Goal: Task Accomplishment & Management: Manage account settings

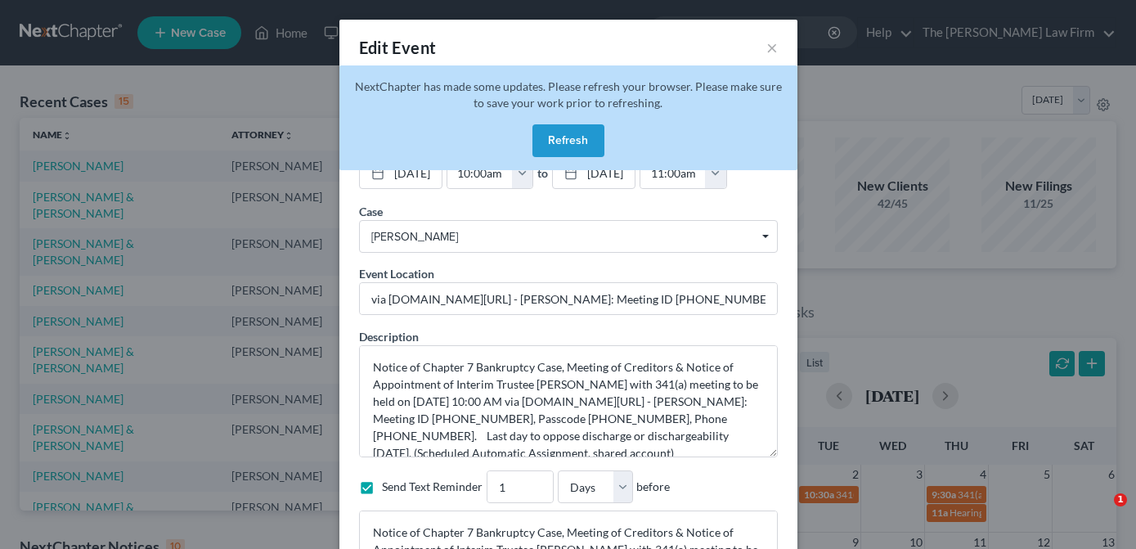
select select "Days"
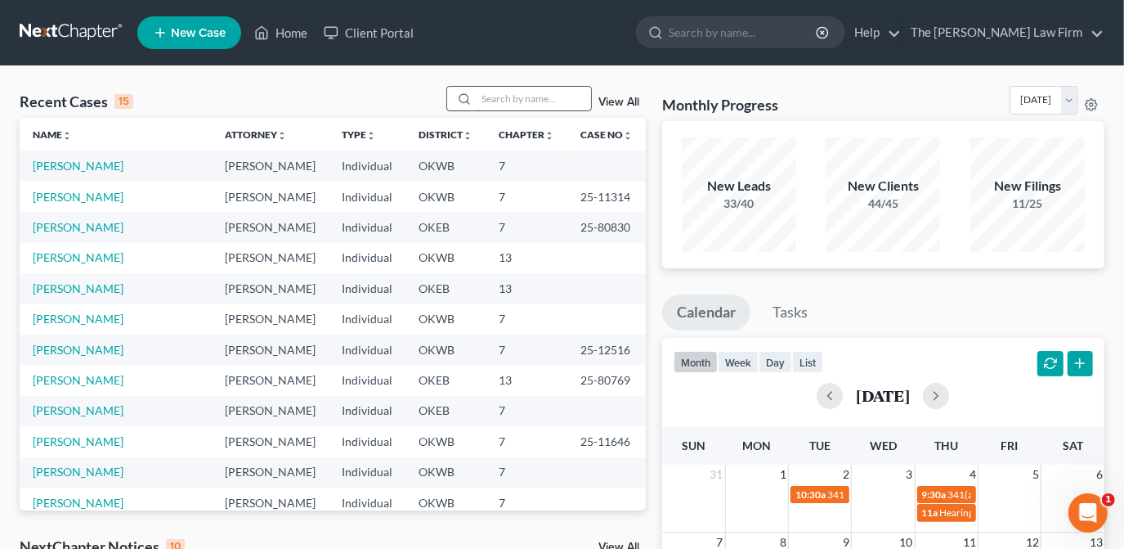
click at [545, 101] on input "search" at bounding box center [534, 99] width 114 height 24
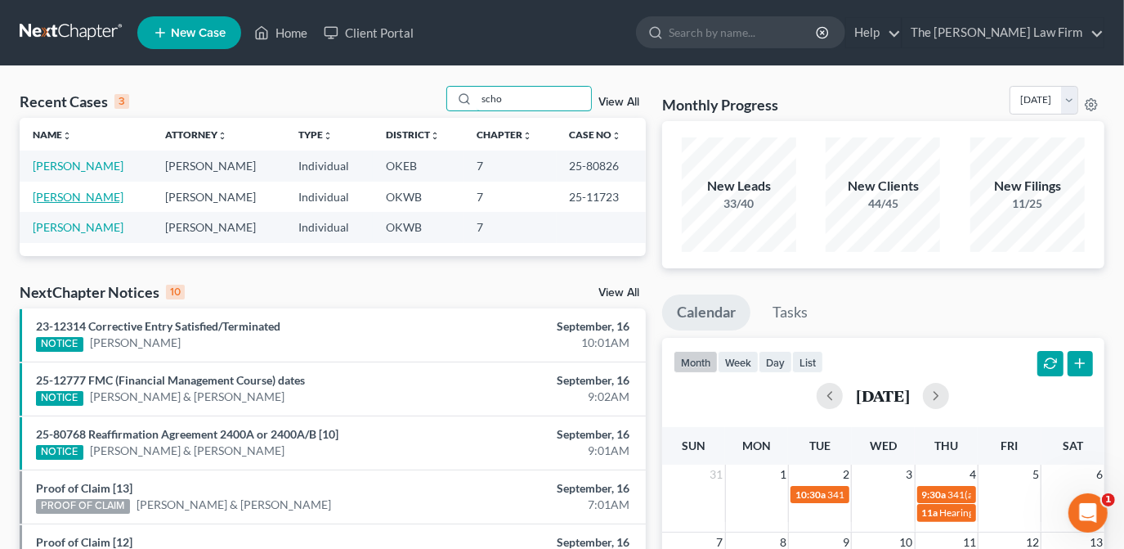
type input "scho"
click at [95, 199] on link "[PERSON_NAME]" at bounding box center [78, 197] width 91 height 14
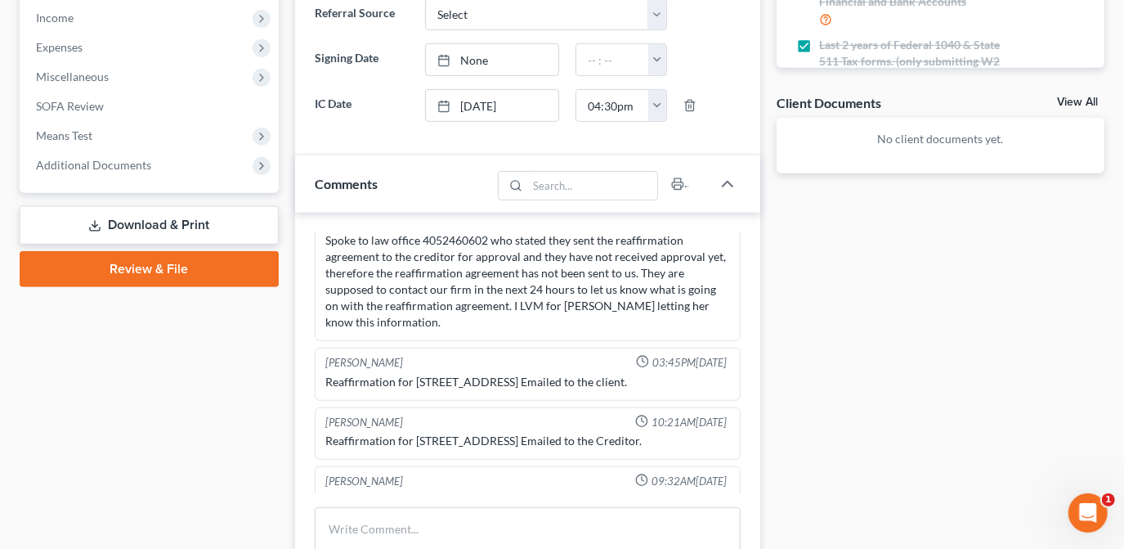
scroll to position [594, 0]
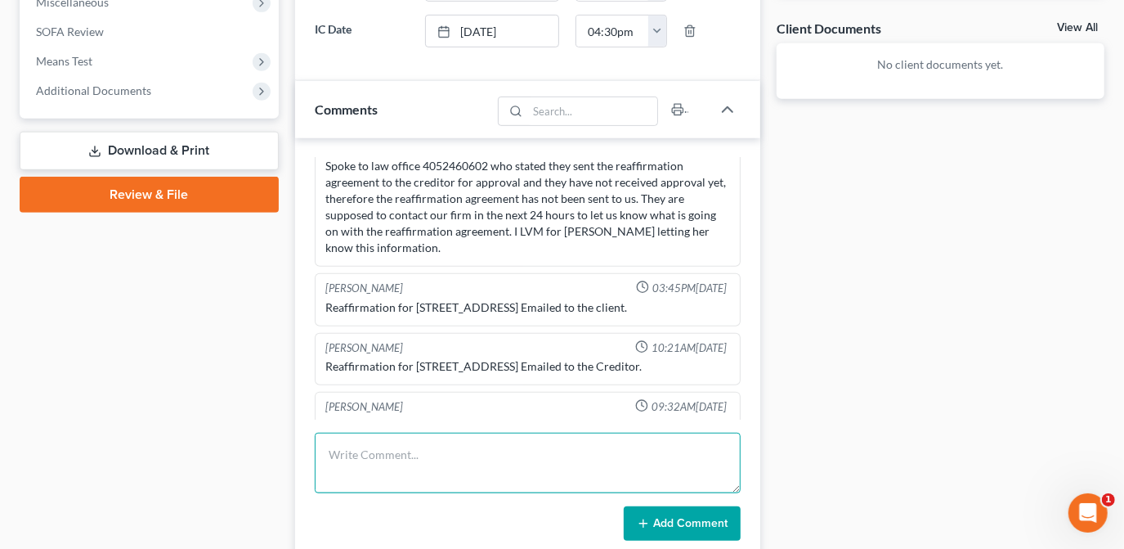
click at [534, 452] on textarea at bounding box center [528, 462] width 426 height 61
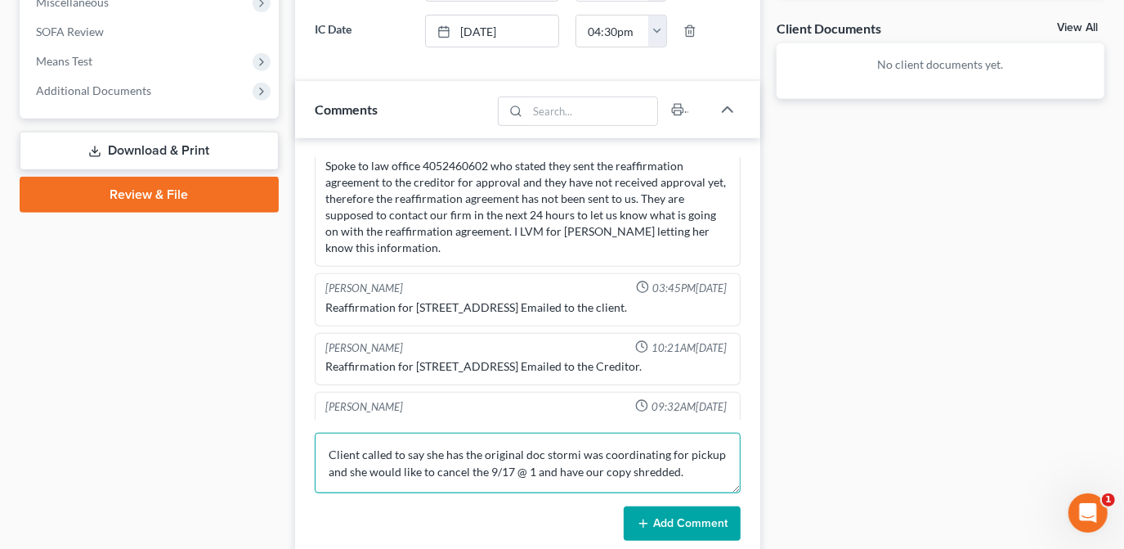
type textarea "Client called to say she has the original doc stormi was coordinating for picku…"
click at [654, 520] on button "Add Comment" at bounding box center [682, 523] width 117 height 34
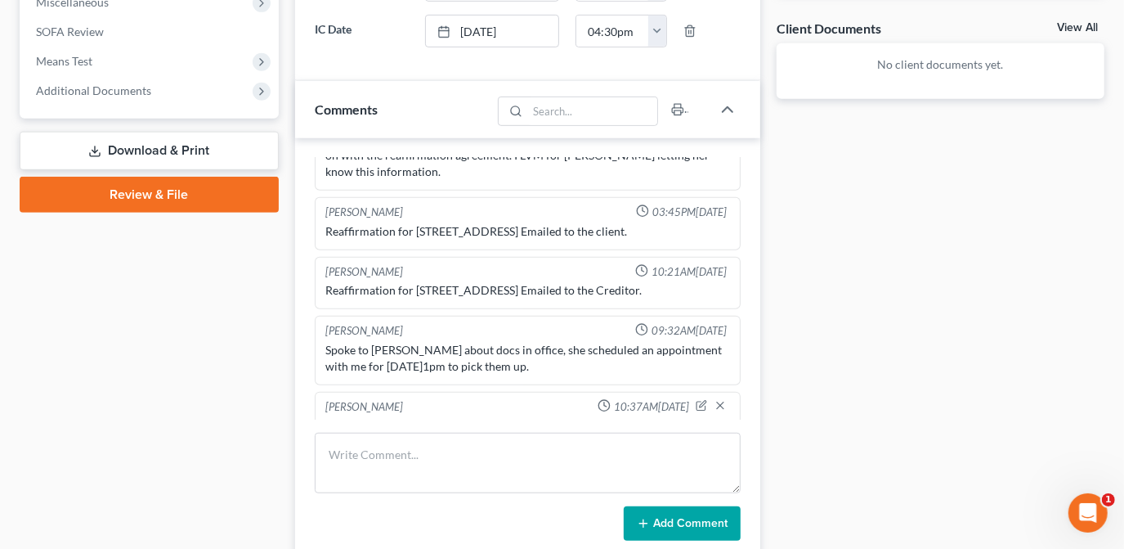
scroll to position [0, 0]
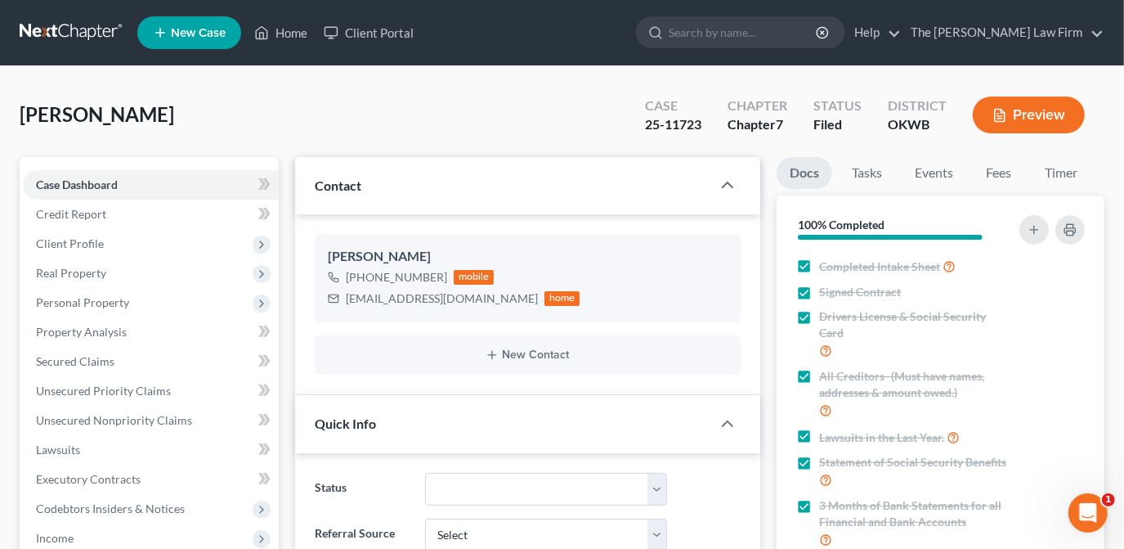
click at [280, 51] on ul "New Case Home Client Portal - No Result - See all results Or Press Enter... Hel…" at bounding box center [620, 32] width 967 height 43
click at [293, 27] on link "Home" at bounding box center [280, 32] width 69 height 29
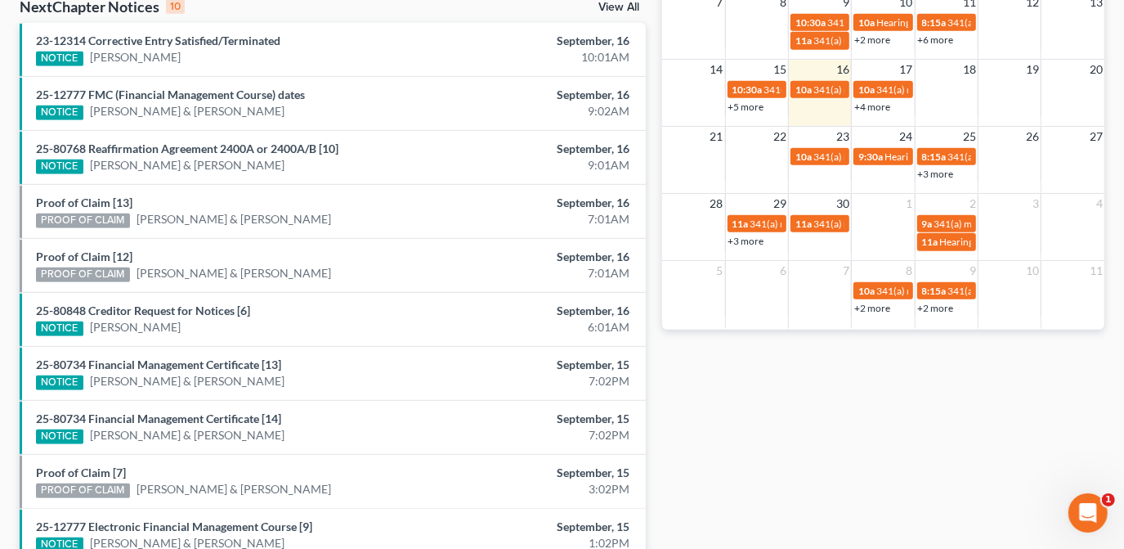
scroll to position [476, 0]
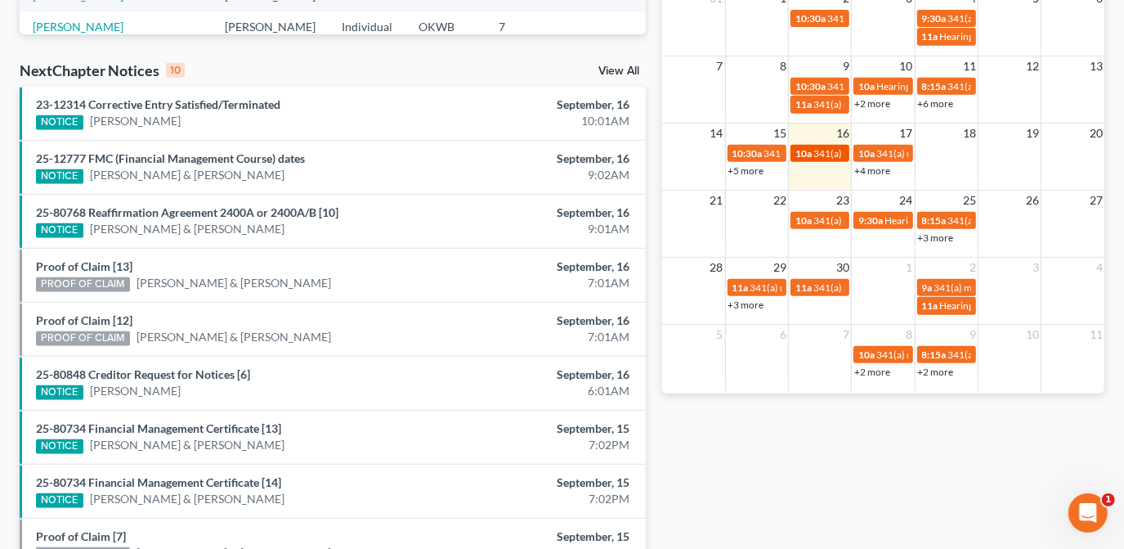
click at [828, 154] on span "341(a) meeting for [PERSON_NAME]" at bounding box center [892, 153] width 158 height 12
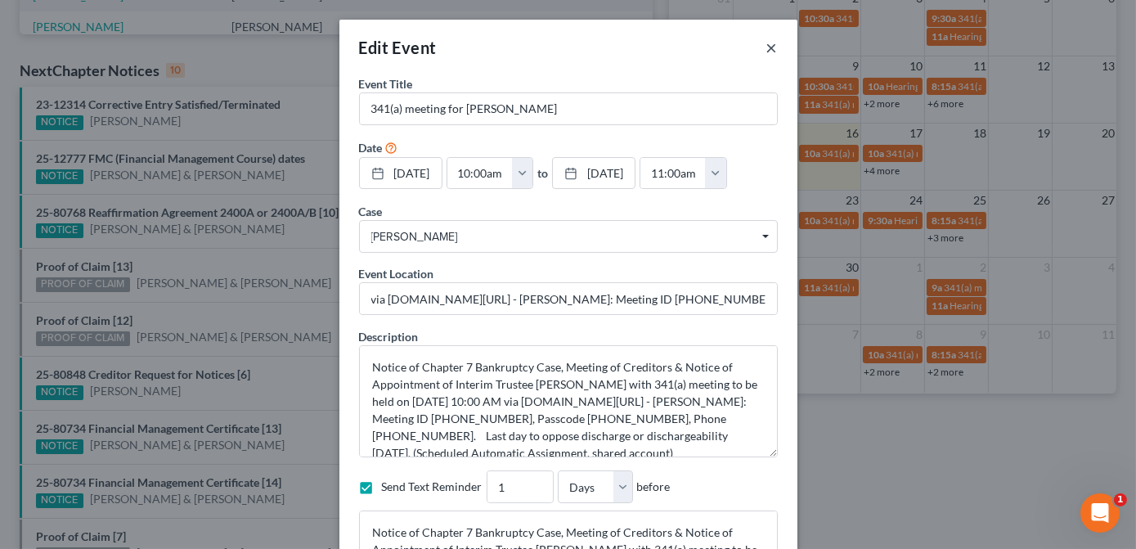
click at [768, 40] on button "×" at bounding box center [771, 48] width 11 height 20
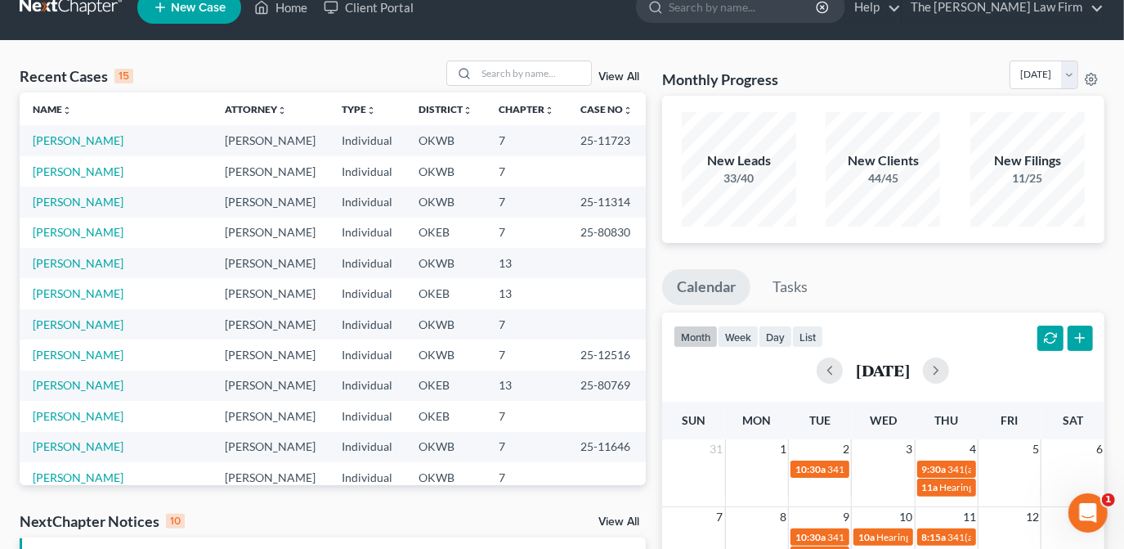
scroll to position [0, 0]
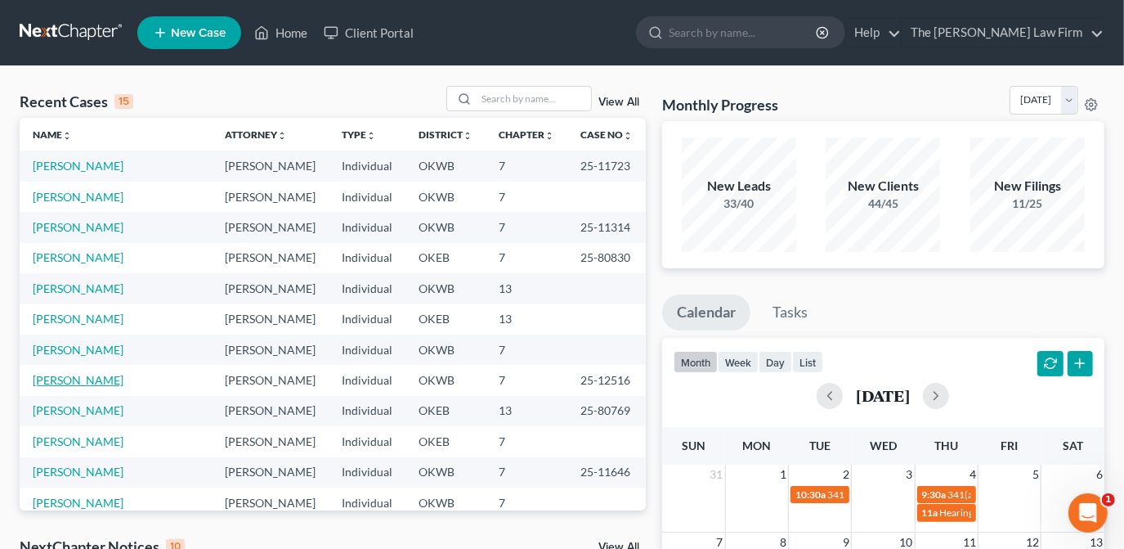
click at [84, 385] on link "[PERSON_NAME]" at bounding box center [78, 380] width 91 height 14
select select "4"
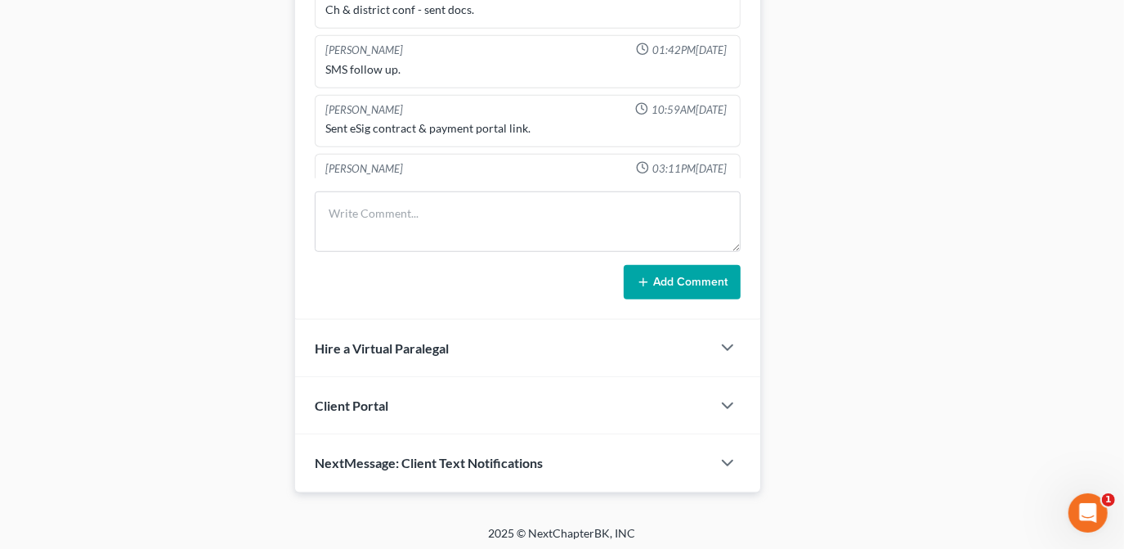
scroll to position [1357, 0]
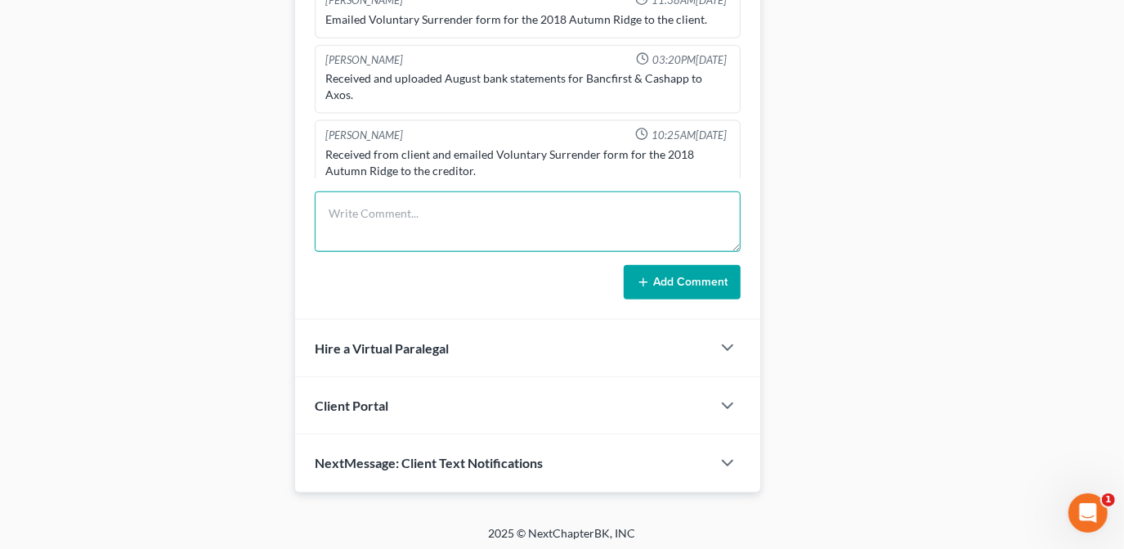
click at [576, 225] on textarea at bounding box center [528, 221] width 426 height 61
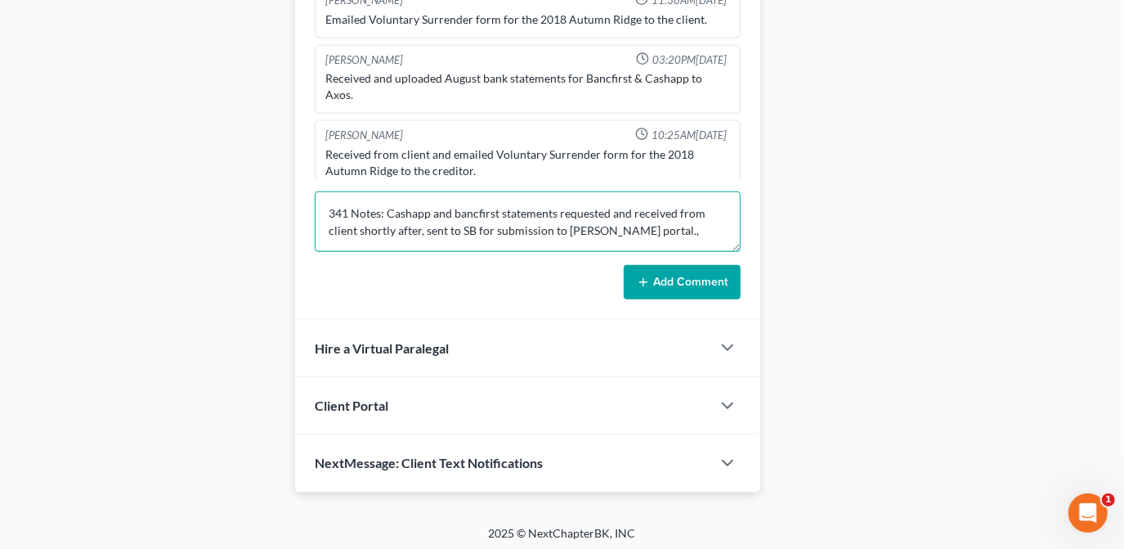
type textarea "341 Notes: Cashapp and bancfirst statements requested and received from client …"
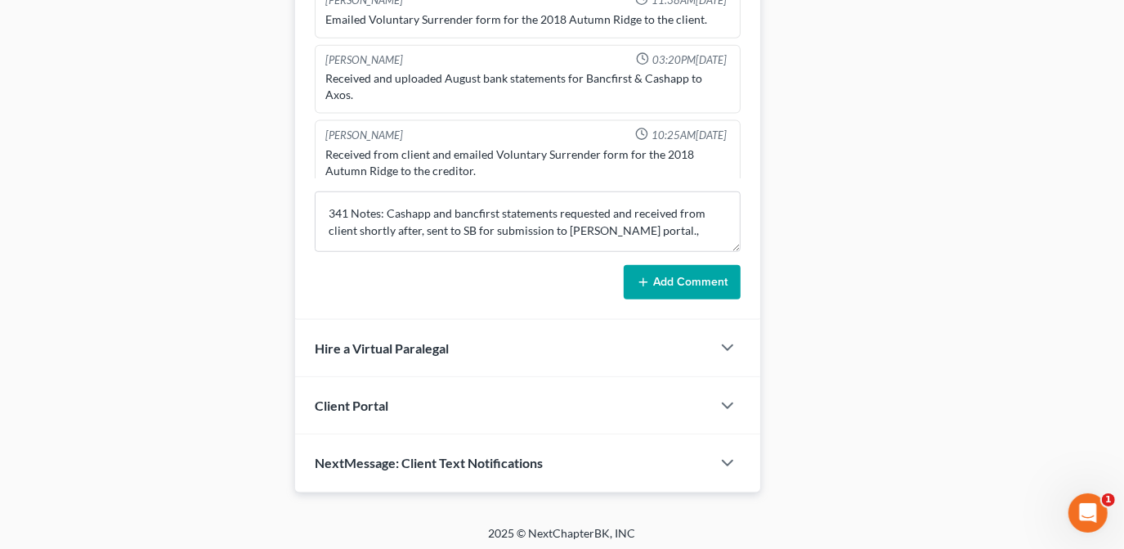
click at [675, 284] on button "Add Comment" at bounding box center [682, 282] width 117 height 34
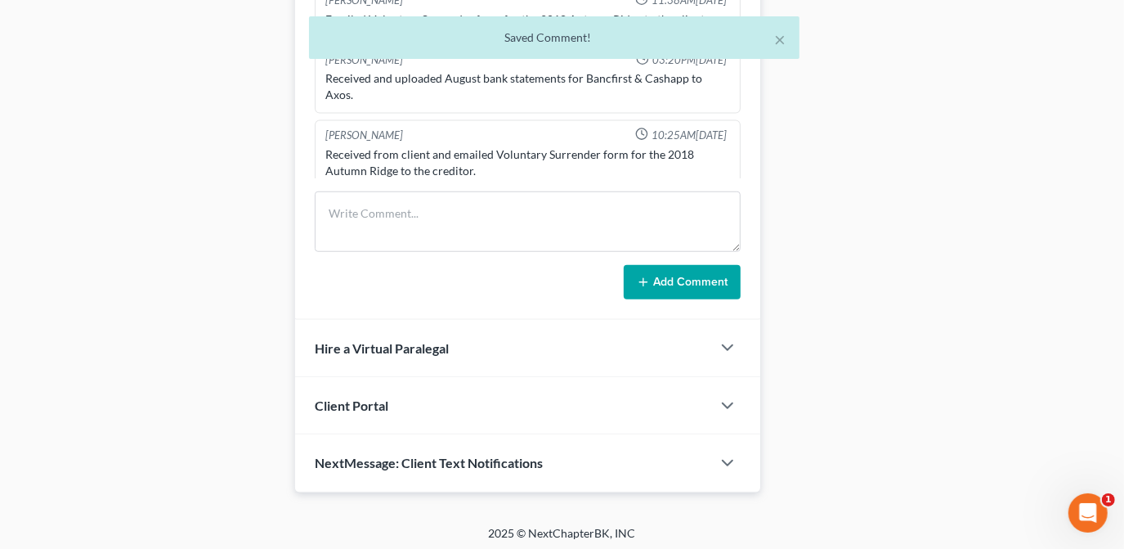
scroll to position [1434, 0]
